Goal: Information Seeking & Learning: Learn about a topic

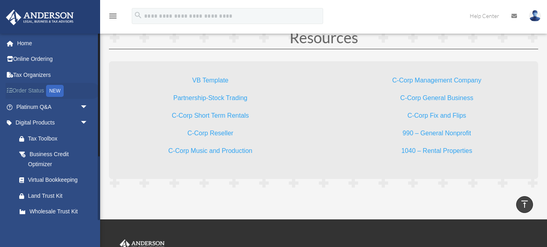
scroll to position [2396, 0]
click at [44, 87] on link "Order Status NEW" at bounding box center [53, 91] width 94 height 16
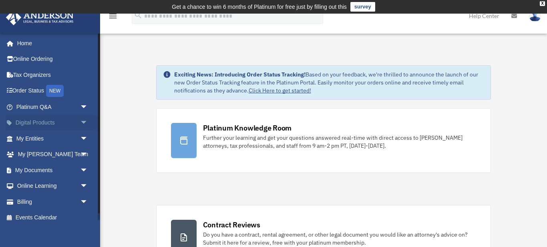
click at [52, 124] on link "Digital Products arrow_drop_down" at bounding box center [53, 123] width 94 height 16
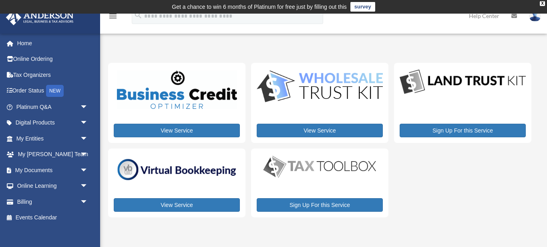
click at [329, 119] on div "View Service" at bounding box center [319, 103] width 137 height 80
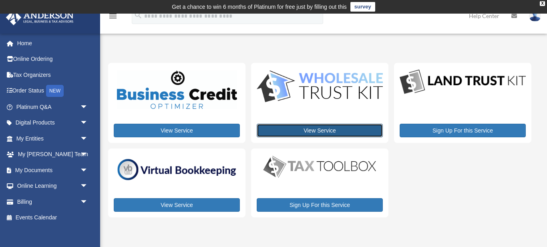
click at [323, 128] on link "View Service" at bounding box center [319, 131] width 126 height 14
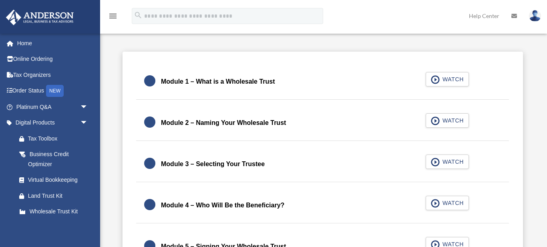
scroll to position [200, 0]
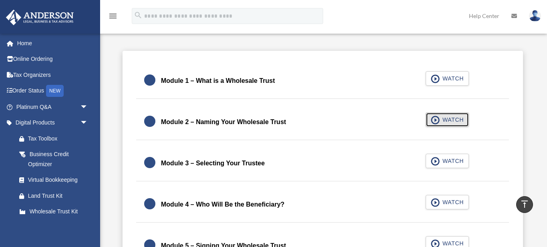
click at [448, 121] on span "WATCH" at bounding box center [452, 120] width 24 height 8
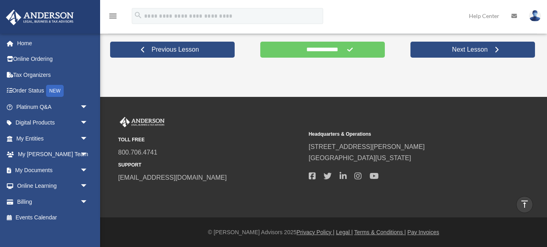
scroll to position [429, 0]
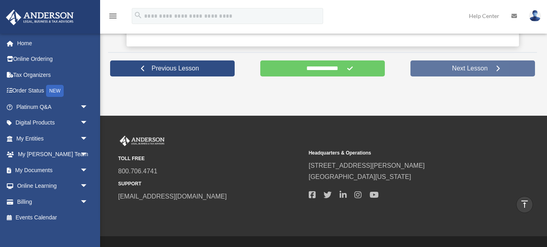
click at [459, 67] on span "Next Lesson" at bounding box center [469, 68] width 48 height 8
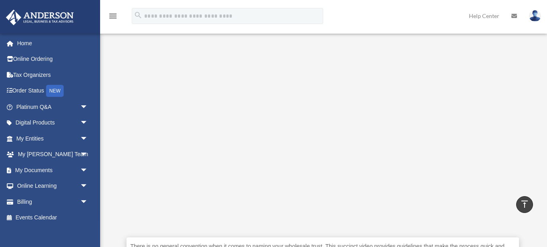
scroll to position [33, 0]
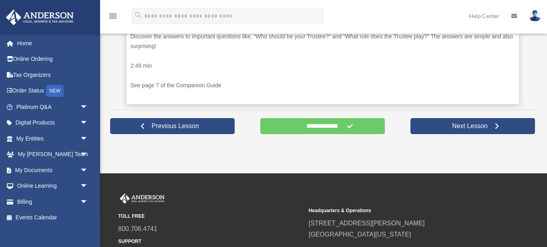
scroll to position [373, 0]
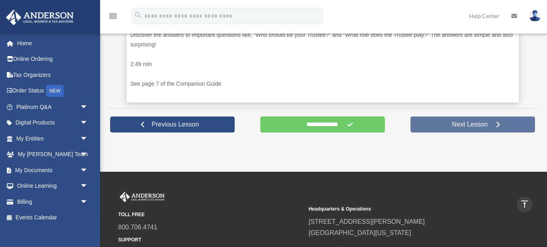
click at [461, 128] on span "Next Lesson" at bounding box center [469, 124] width 48 height 8
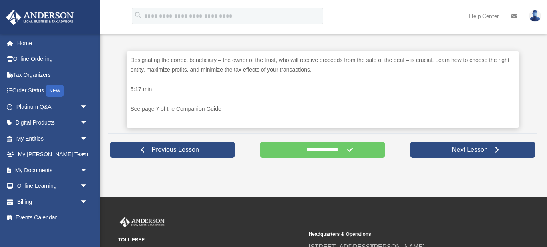
scroll to position [352, 0]
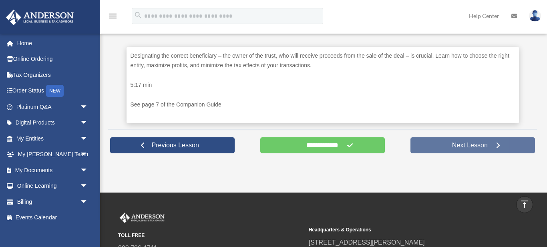
click at [463, 143] on span "Next Lesson" at bounding box center [469, 145] width 48 height 8
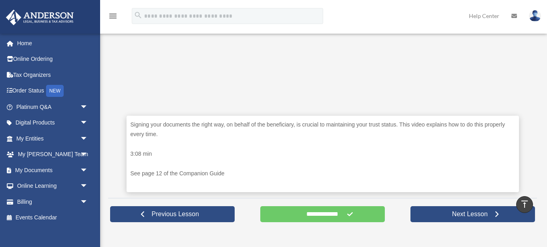
scroll to position [283, 0]
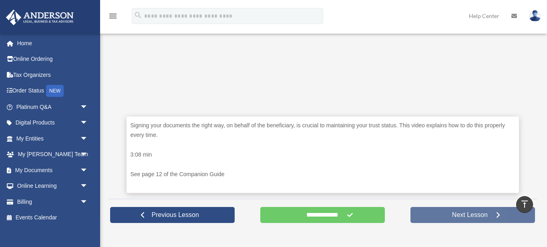
click at [463, 216] on span "Next Lesson" at bounding box center [469, 215] width 48 height 8
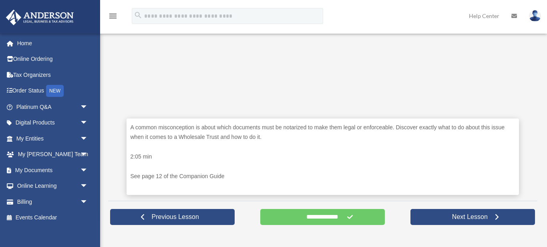
scroll to position [286, 0]
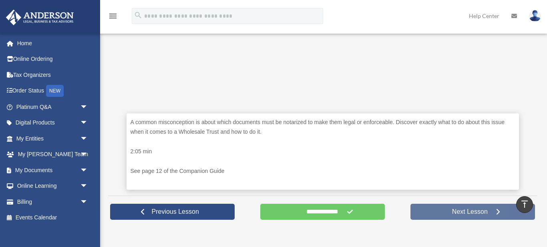
click at [462, 211] on span "Next Lesson" at bounding box center [469, 212] width 48 height 8
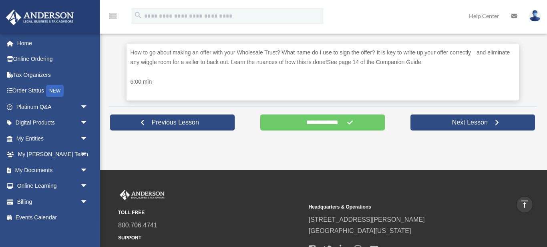
scroll to position [358, 0]
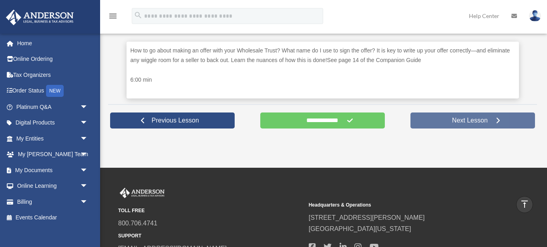
click at [437, 124] on link "Next Lesson" at bounding box center [472, 120] width 124 height 16
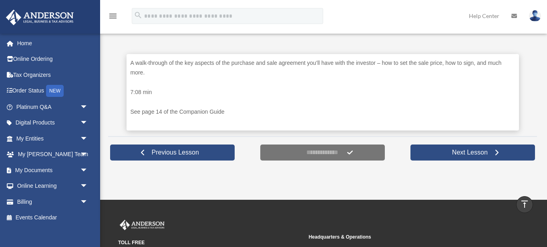
scroll to position [347, 0]
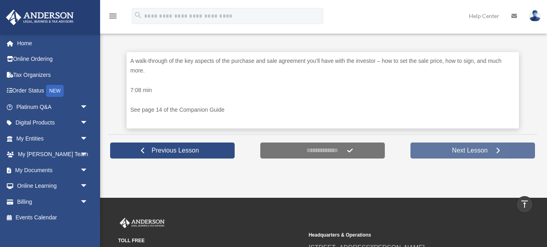
click at [468, 147] on span "Next Lesson" at bounding box center [469, 150] width 48 height 8
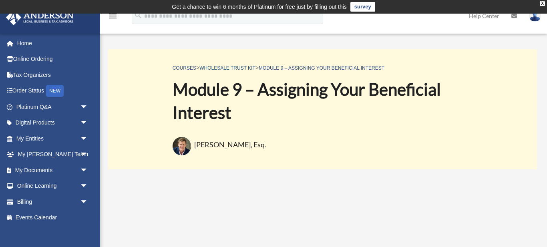
click at [234, 69] on link "Wholesale Trust Kit" at bounding box center [227, 68] width 56 height 6
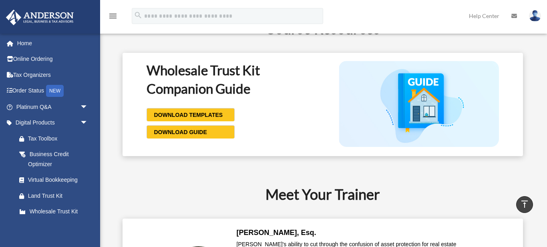
scroll to position [732, 0]
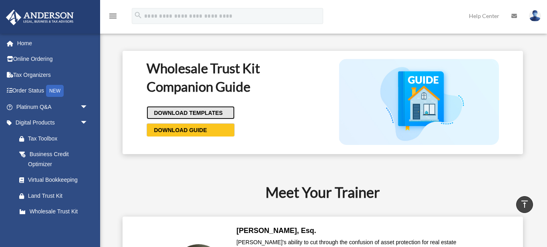
click at [204, 112] on span "DOWNLOAD TEMPLATES" at bounding box center [187, 113] width 71 height 8
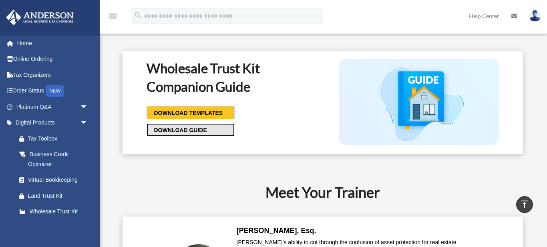
click at [208, 132] on link "DOWNLOAD GUIDE" at bounding box center [190, 129] width 88 height 13
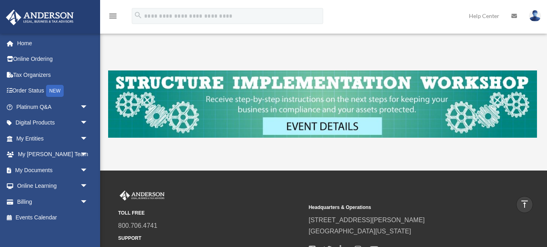
scroll to position [392, 0]
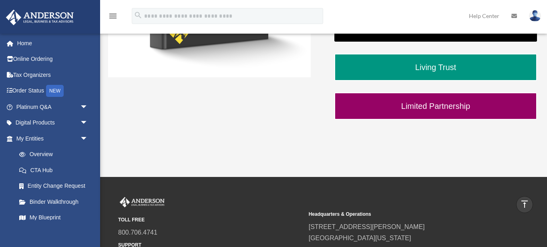
scroll to position [132, 0]
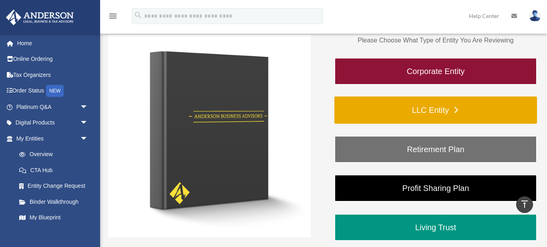
click at [438, 112] on link "LLC Entity" at bounding box center [435, 109] width 202 height 27
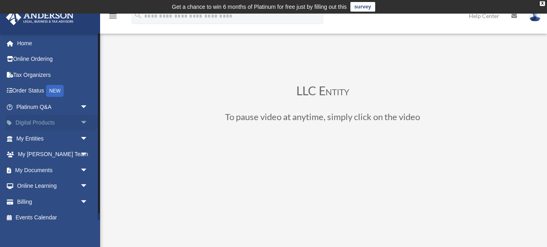
click at [33, 122] on link "Digital Products arrow_drop_down" at bounding box center [53, 123] width 94 height 16
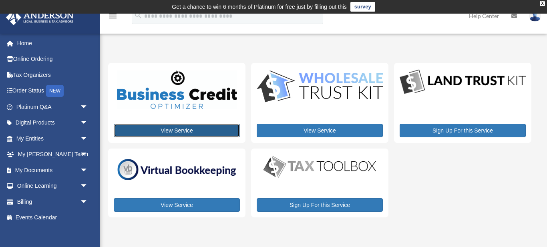
click at [166, 132] on link "View Service" at bounding box center [177, 131] width 126 height 14
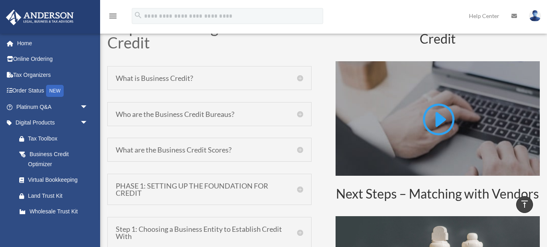
scroll to position [402, 0]
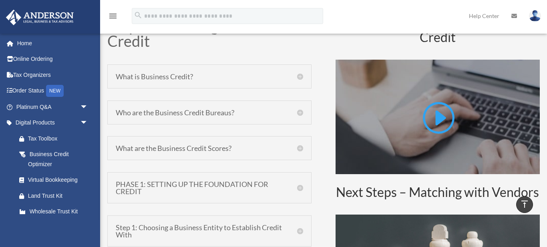
click at [302, 81] on div "What is Business Credit? A business credit report is a record of your company’s…" at bounding box center [209, 76] width 204 height 24
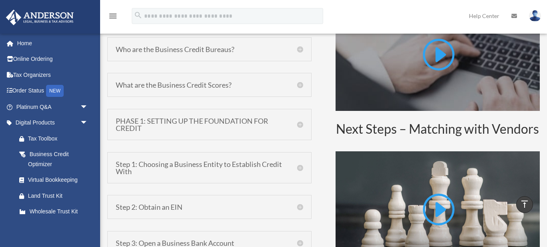
scroll to position [469, 0]
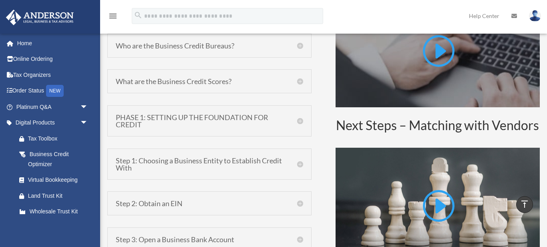
click at [300, 126] on h5 "PHASE 1: SETTING UP THE FOUNDATION FOR CREDIT" at bounding box center [209, 121] width 187 height 14
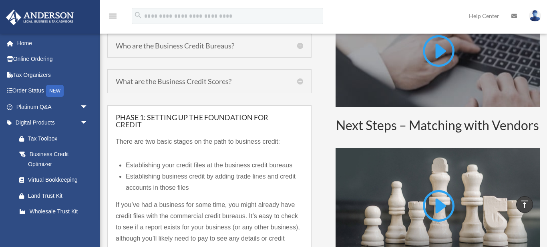
click at [190, 131] on div "There are two basic stages on the path to business credit: Establishing your cr…" at bounding box center [209, 211] width 187 height 167
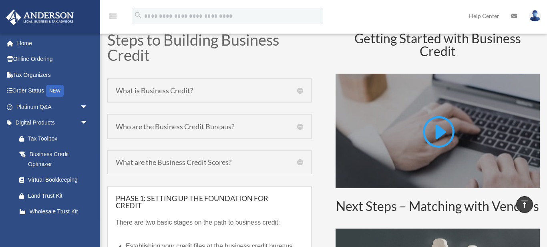
scroll to position [535, 0]
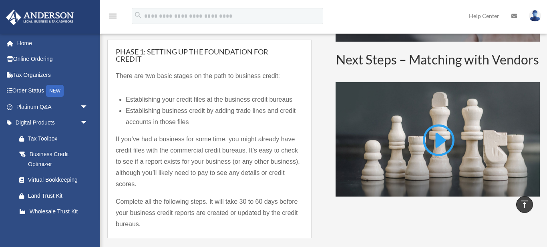
click at [134, 55] on h5 "PHASE 1: SETTING UP THE FOUNDATION FOR CREDIT" at bounding box center [209, 55] width 187 height 14
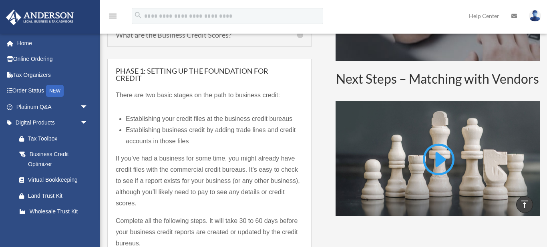
scroll to position [517, 0]
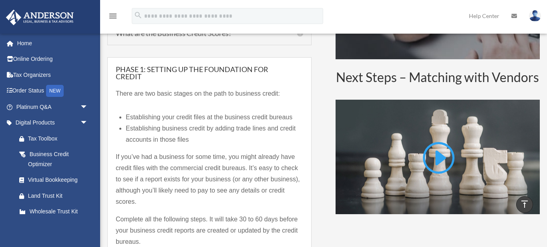
click at [125, 76] on h5 "PHASE 1: SETTING UP THE FOUNDATION FOR CREDIT" at bounding box center [209, 73] width 187 height 14
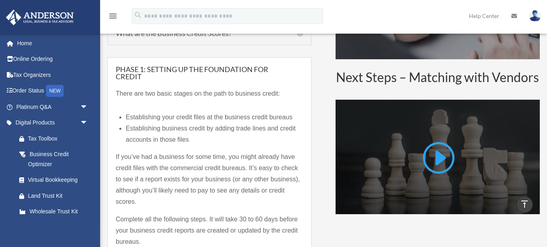
click at [436, 153] on link at bounding box center [437, 160] width 34 height 41
